Goal: Communication & Community: Ask a question

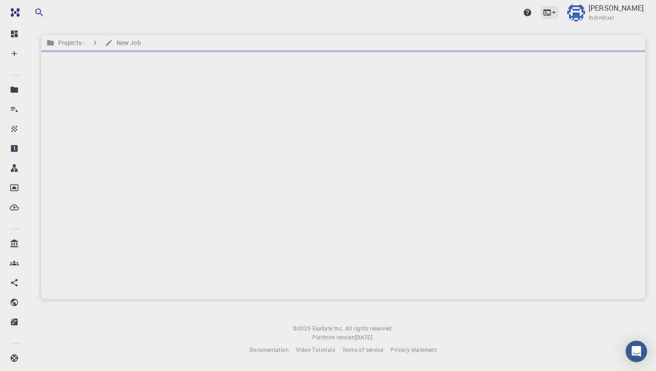
click at [503, 11] on icon at bounding box center [553, 12] width 9 height 9
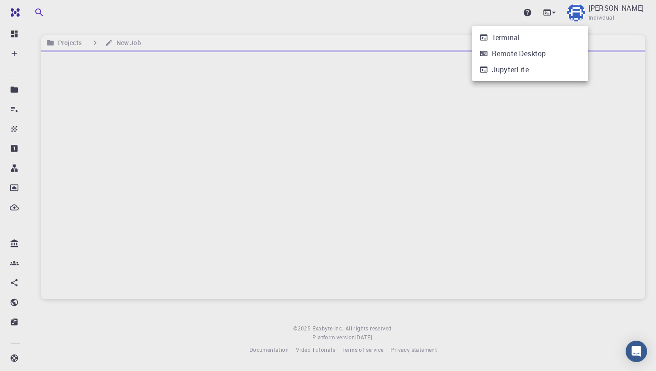
click at [503, 37] on div "Terminal" at bounding box center [506, 37] width 28 height 11
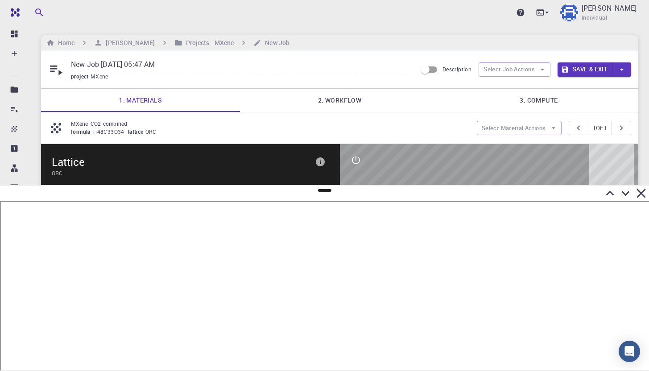
click at [503, 192] on icon at bounding box center [640, 193] width 9 height 9
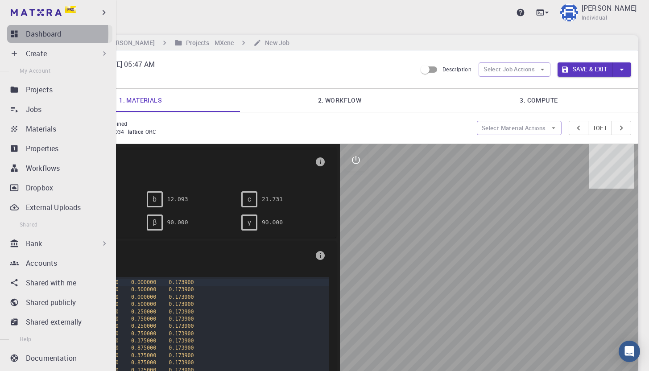
click at [30, 33] on p "Dashboard" at bounding box center [43, 34] width 35 height 11
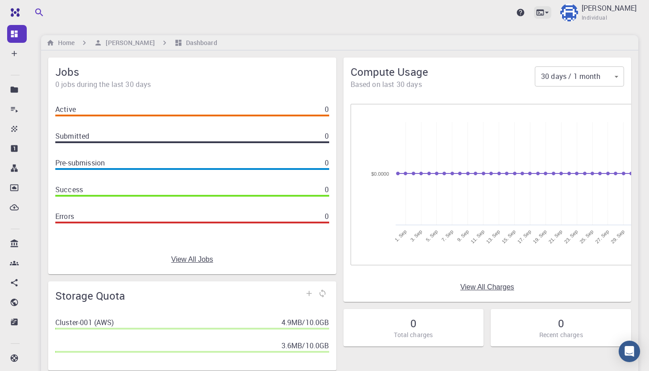
click at [503, 10] on icon at bounding box center [546, 12] width 9 height 9
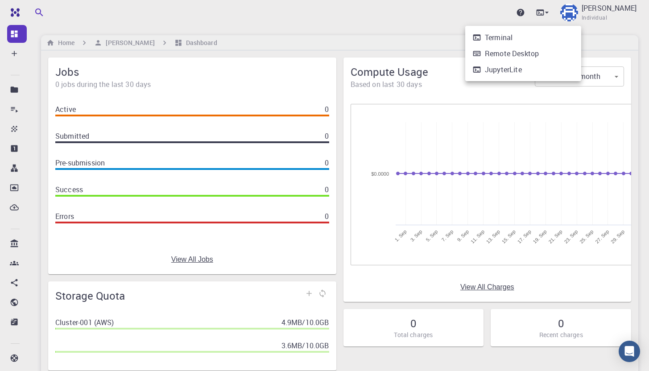
click at [503, 36] on li "Terminal" at bounding box center [523, 37] width 116 height 16
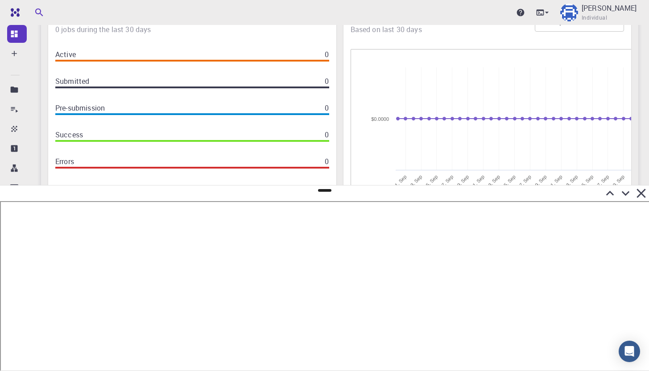
scroll to position [78, 0]
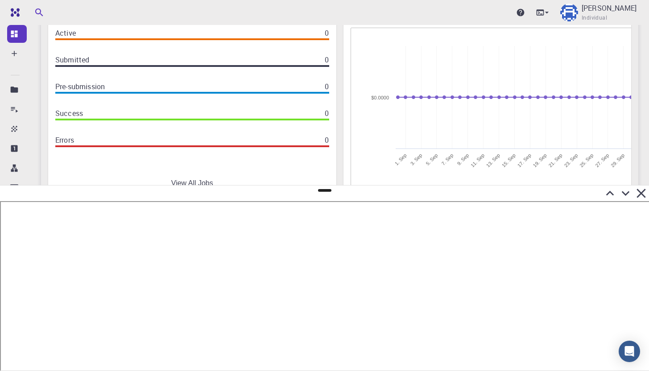
click at [503, 192] on icon at bounding box center [640, 193] width 9 height 9
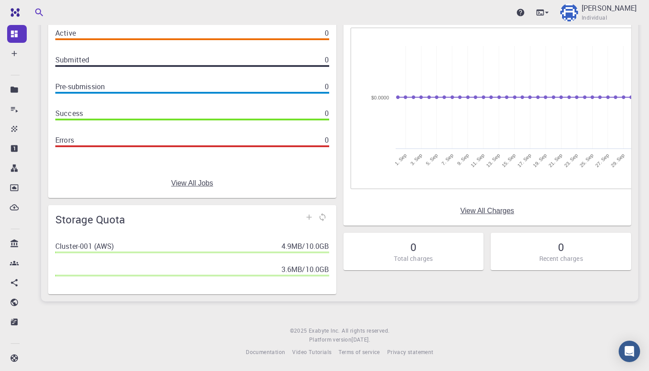
scroll to position [0, 0]
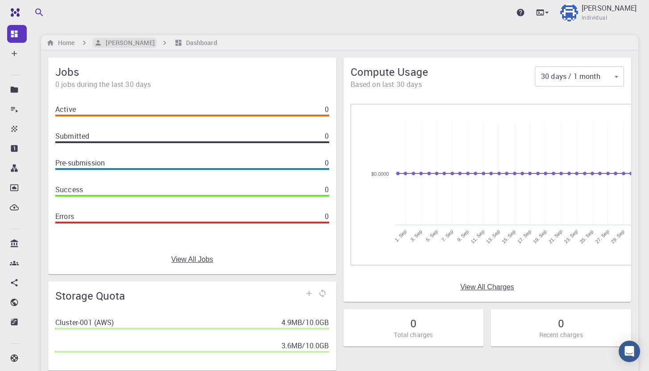
click at [102, 46] on icon "breadcrumb" at bounding box center [98, 43] width 8 height 8
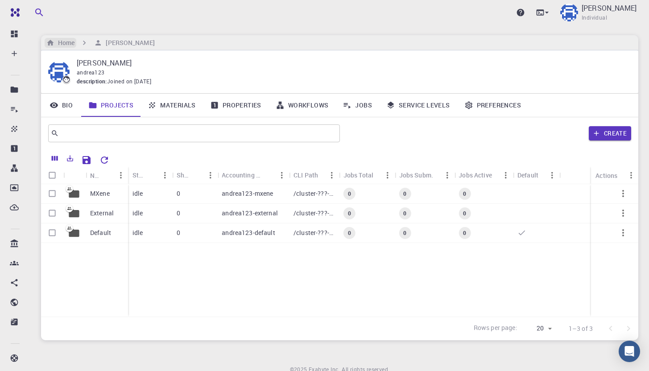
click at [70, 45] on h6 "Home" at bounding box center [64, 43] width 20 height 10
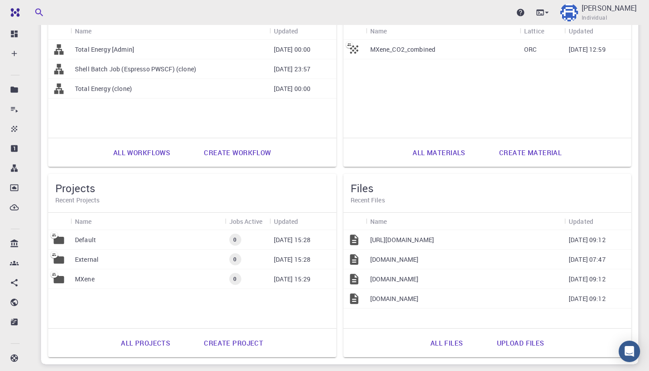
scroll to position [306, 0]
click at [503, 14] on icon at bounding box center [540, 12] width 9 height 9
click at [503, 40] on div "Terminal" at bounding box center [499, 37] width 28 height 11
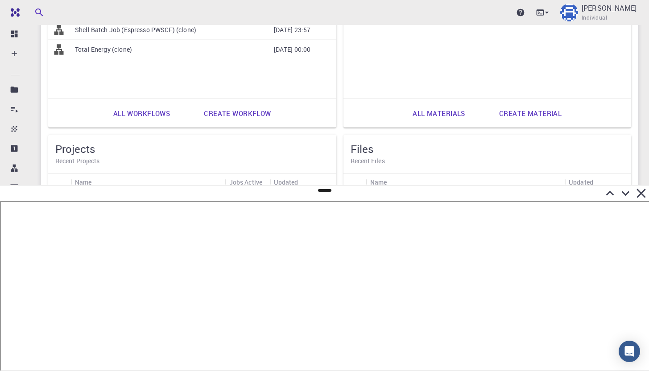
scroll to position [371, 0]
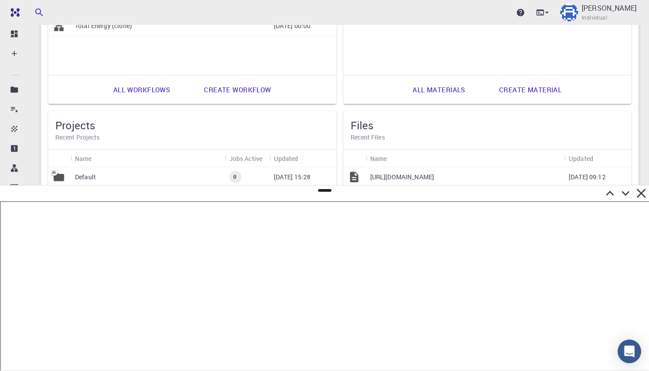
click at [503, 319] on div "Open Intercom Messenger" at bounding box center [630, 352] width 24 height 24
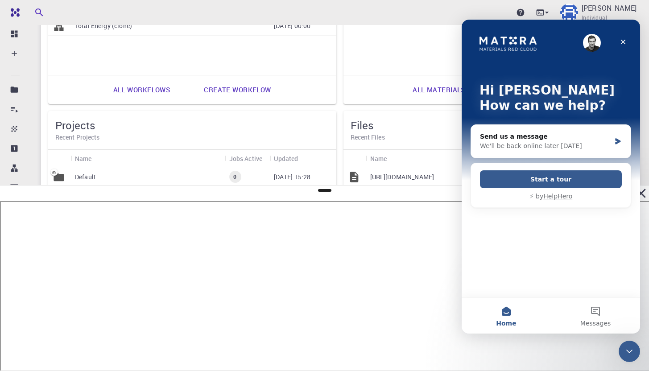
scroll to position [0, 0]
click at [503, 134] on div "Send us a message" at bounding box center [545, 136] width 131 height 9
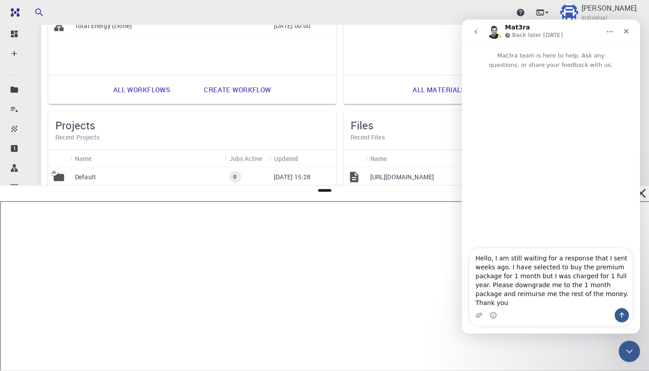
click at [492, 303] on textarea "Hello, I am still waiting for a response that I sent weeks ago. I have selected…" at bounding box center [550, 278] width 163 height 60
click at [482, 303] on textarea "Hello, I am still waiting for a response that I sent weeks ago. I have selected…" at bounding box center [550, 278] width 163 height 60
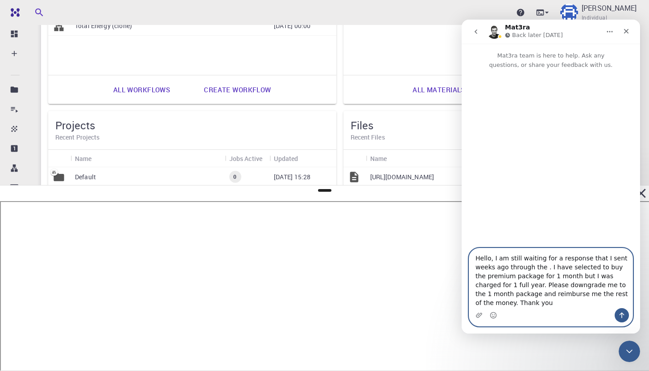
paste textarea "Support Widget"
click at [503, 301] on textarea "Hello, I am still waiting for a response that I sent weeks ago through the Supp…" at bounding box center [550, 278] width 163 height 60
type textarea "Hello, I am still waiting for a response that I sent weeks ago through the Supp…"
click at [503, 314] on icon "Send a message…" at bounding box center [621, 315] width 7 height 7
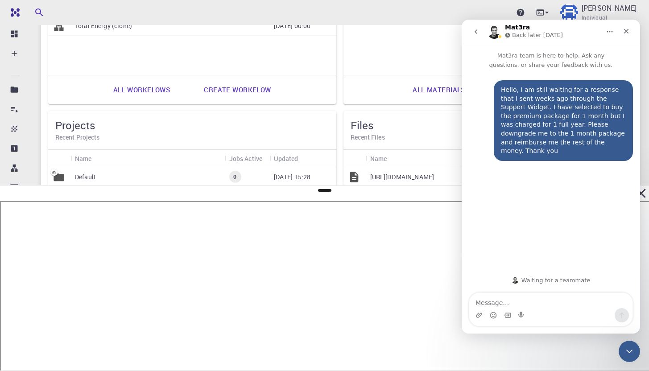
click at [477, 32] on icon "go back" at bounding box center [475, 31] width 7 height 7
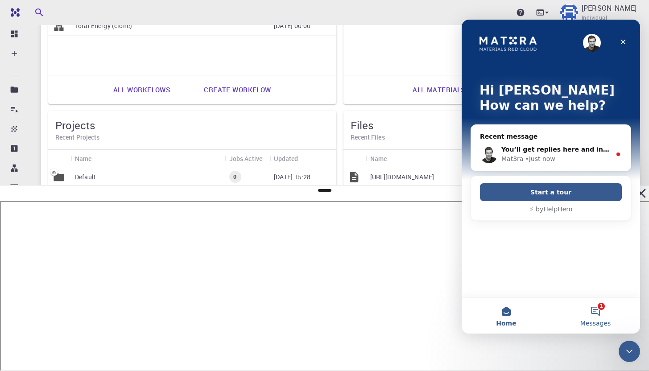
click at [503, 309] on button "1 Messages" at bounding box center [595, 316] width 89 height 36
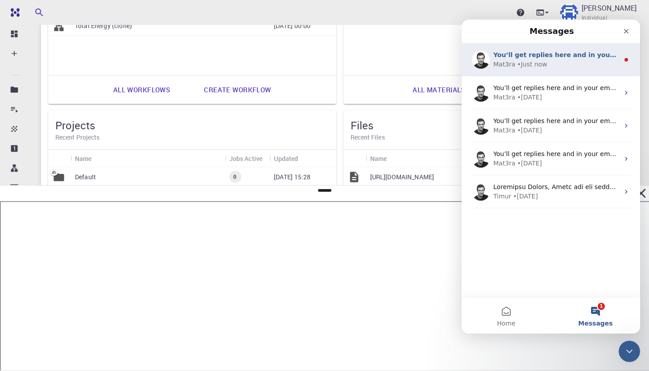
click at [503, 68] on div "Mat3ra • Just now" at bounding box center [556, 64] width 126 height 9
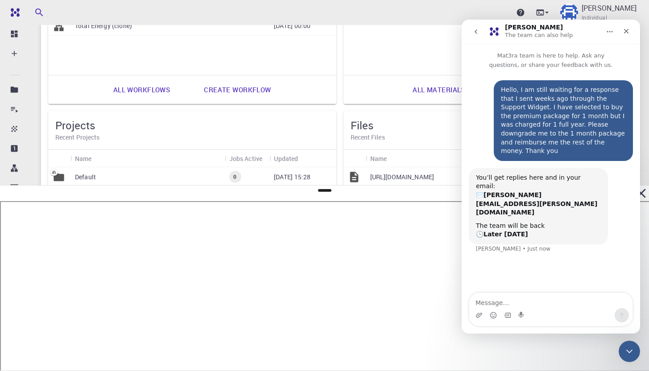
click at [483, 36] on button "go back" at bounding box center [475, 31] width 17 height 17
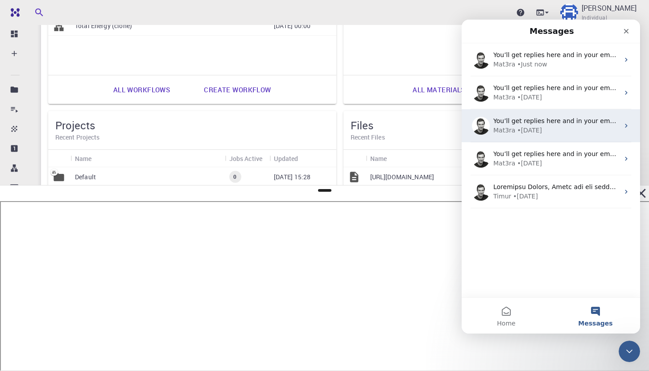
click at [503, 109] on div "You’ll get replies here and in your email: ✉️ [PERSON_NAME][EMAIL_ADDRESS][PERS…" at bounding box center [551, 125] width 178 height 33
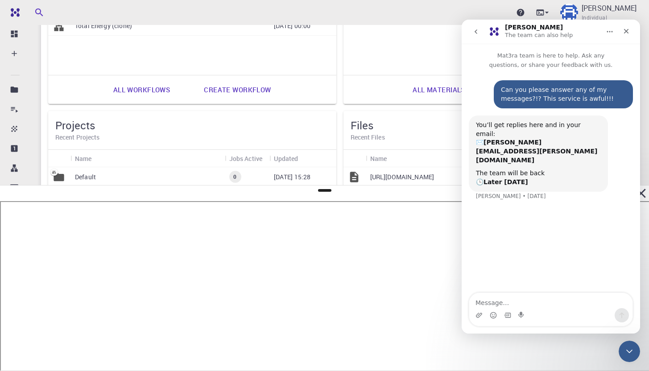
click at [476, 34] on icon "go back" at bounding box center [475, 31] width 7 height 7
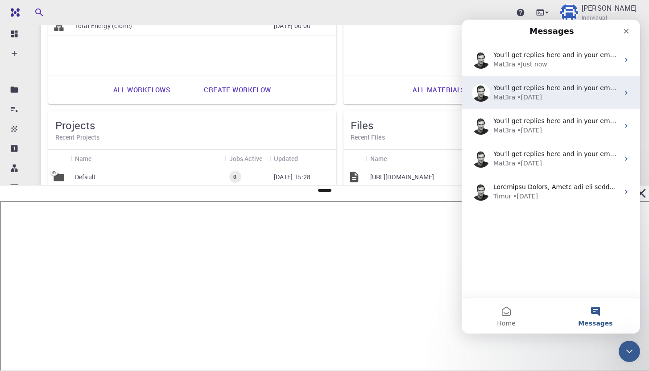
click at [503, 101] on div "Mat3ra • [DATE]" at bounding box center [556, 97] width 126 height 9
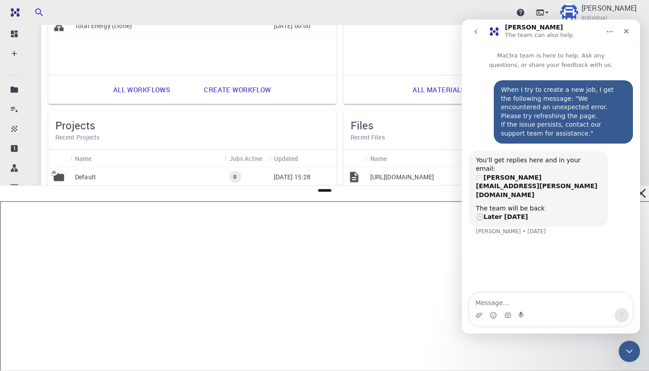
click at [473, 32] on icon "go back" at bounding box center [475, 31] width 7 height 7
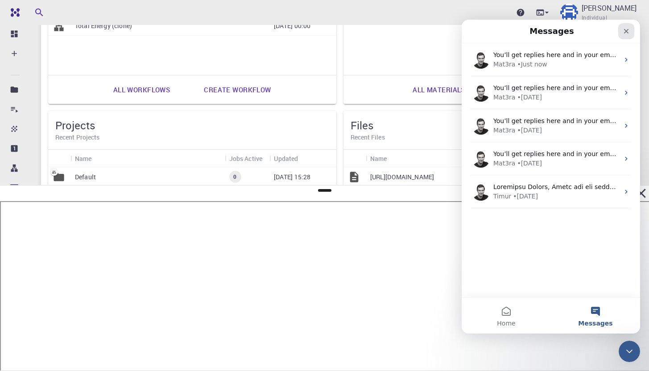
click at [503, 33] on icon "Close" at bounding box center [626, 31] width 7 height 7
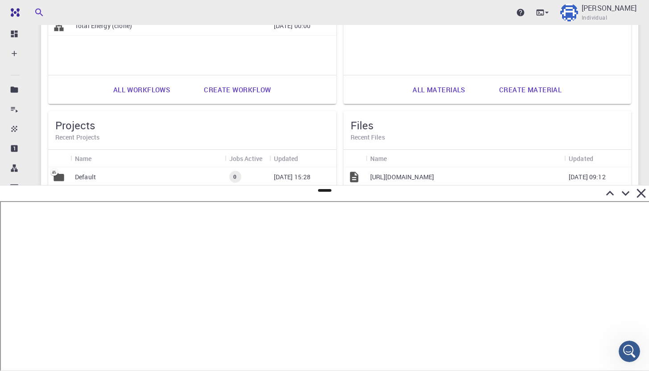
click at [503, 195] on icon at bounding box center [640, 193] width 9 height 9
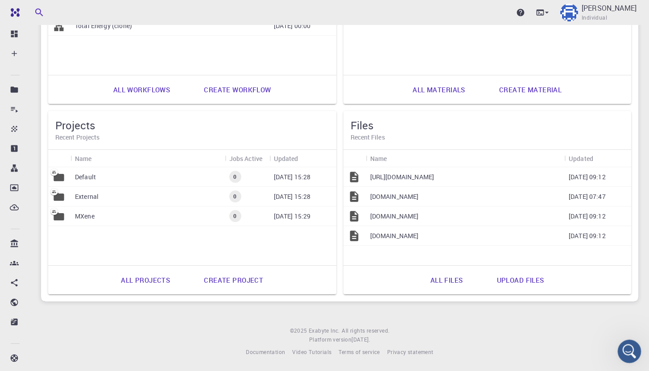
click at [503, 319] on icon "Open Intercom Messenger" at bounding box center [628, 350] width 15 height 15
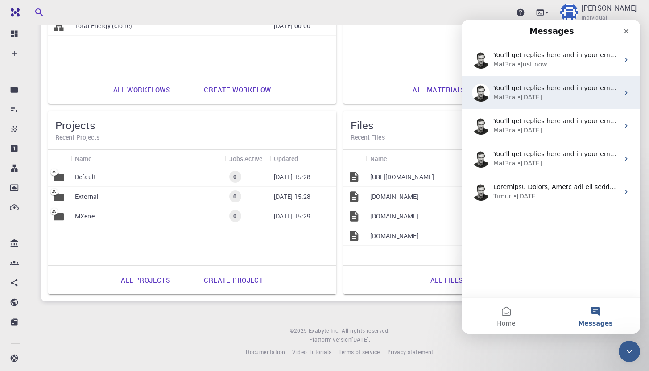
click at [503, 99] on div "Mat3ra • [DATE]" at bounding box center [556, 97] width 126 height 9
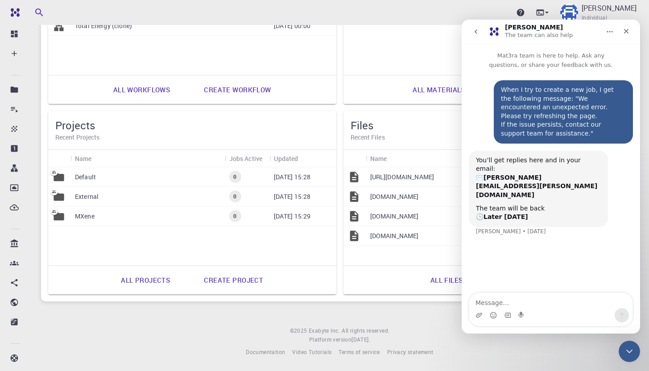
click at [475, 34] on icon "go back" at bounding box center [475, 31] width 7 height 7
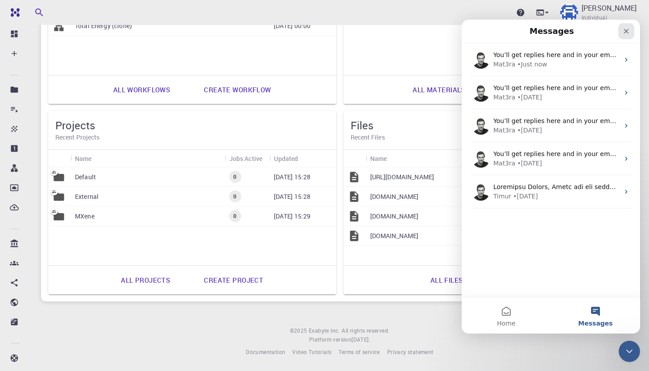
click at [503, 32] on icon "Close" at bounding box center [626, 31] width 5 height 5
